Goal: Navigation & Orientation: Find specific page/section

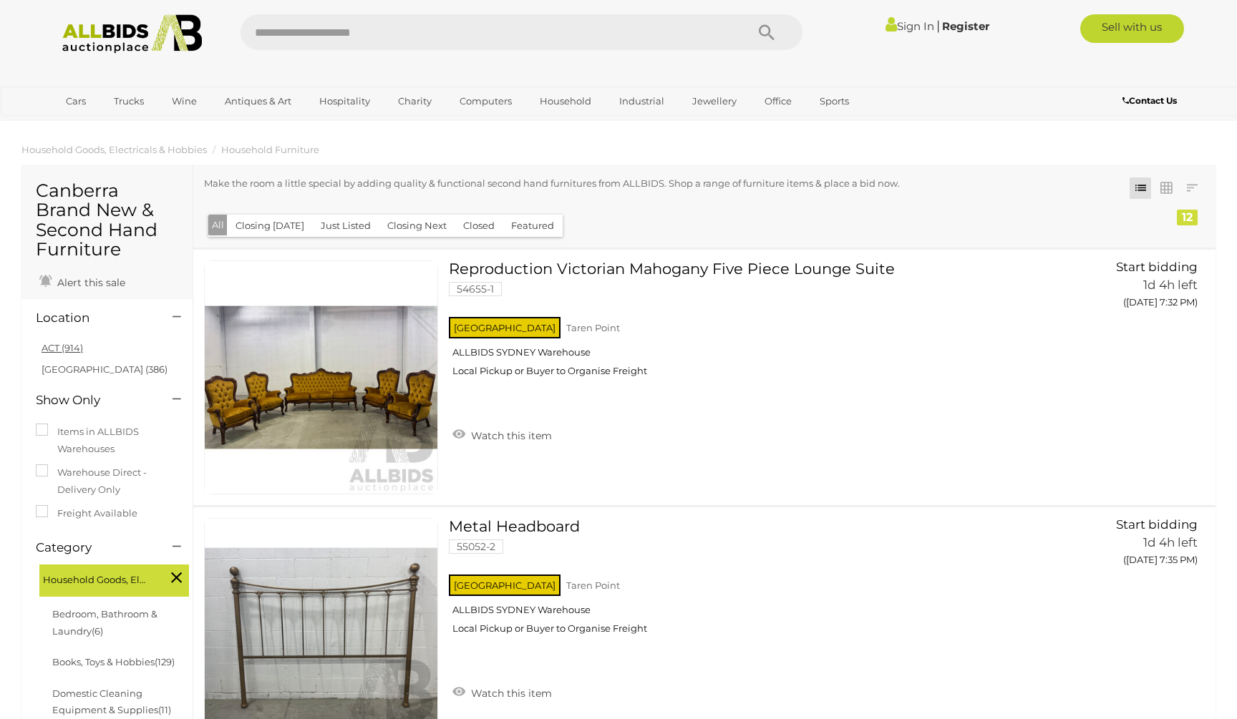
click at [69, 342] on link "ACT (914)" at bounding box center [63, 347] width 42 height 11
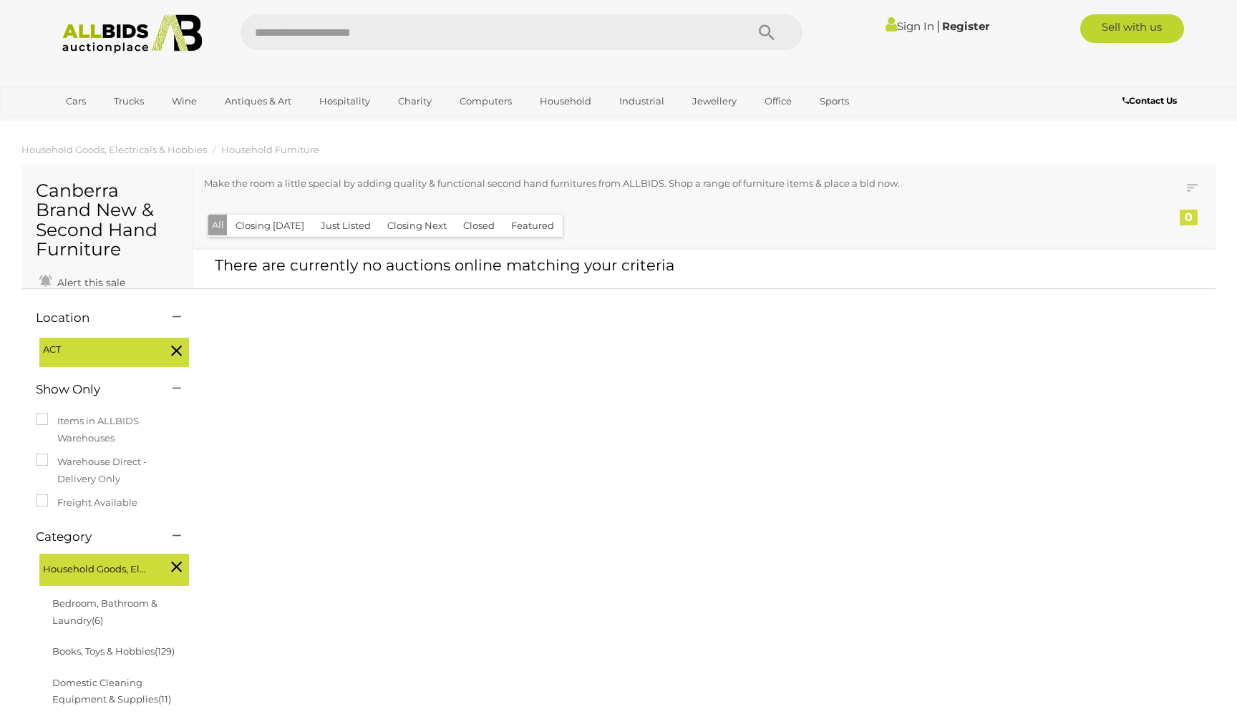
click at [175, 341] on icon at bounding box center [176, 350] width 11 height 19
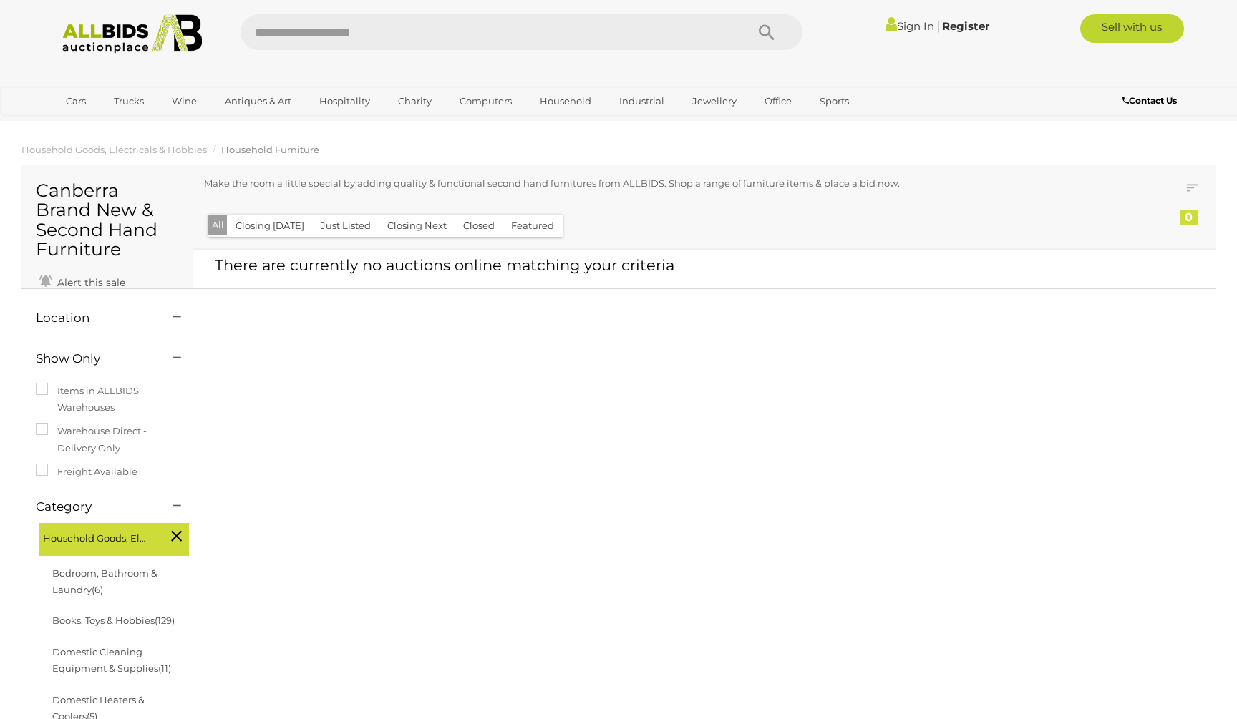
click at [253, 152] on span "Household Furniture" at bounding box center [270, 149] width 98 height 11
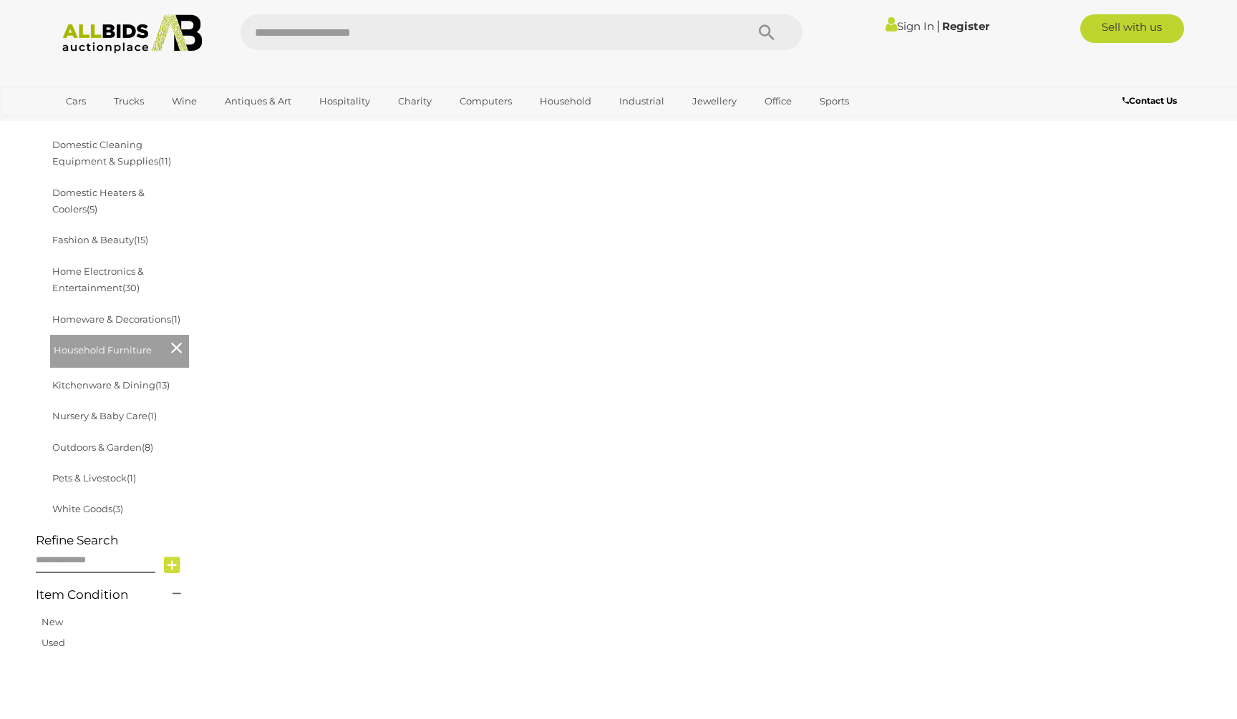
scroll to position [508, 0]
